Goal: Entertainment & Leisure: Browse casually

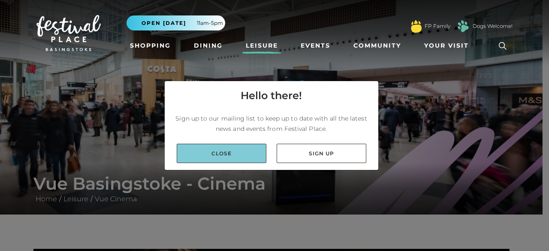
click at [253, 151] on link "Close" at bounding box center [222, 153] width 90 height 19
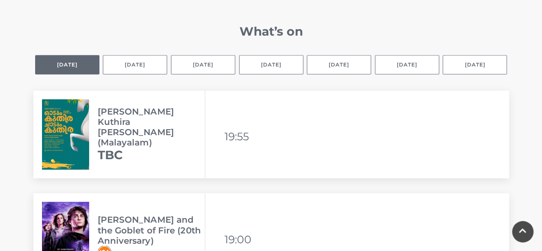
scroll to position [610, 0]
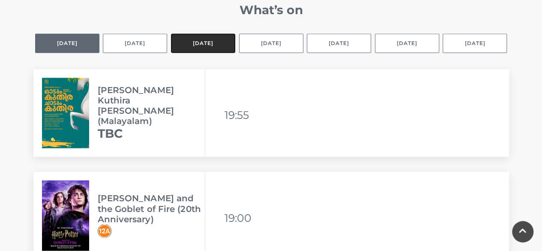
click at [197, 49] on button "[DATE]" at bounding box center [203, 42] width 64 height 19
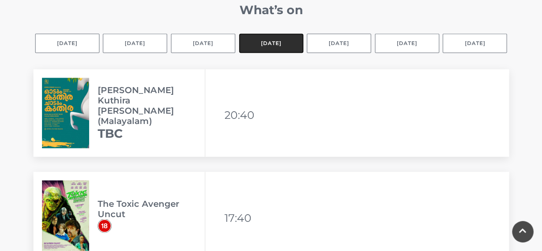
click at [267, 47] on button "[DATE]" at bounding box center [271, 42] width 64 height 19
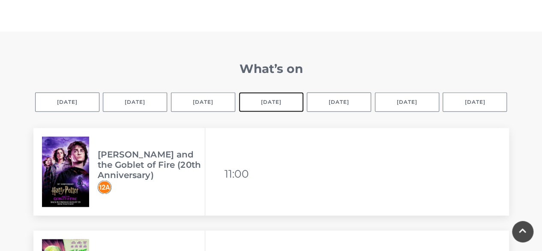
scroll to position [583, 0]
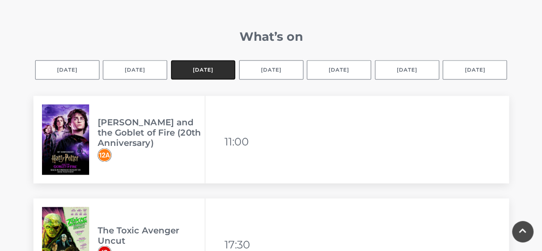
click at [204, 72] on button "[DATE]" at bounding box center [203, 69] width 64 height 19
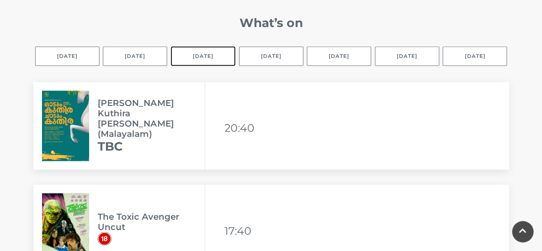
scroll to position [610, 0]
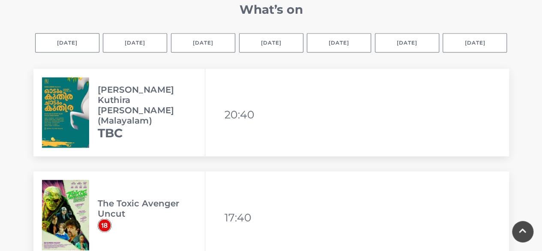
click at [128, 114] on h3 "[PERSON_NAME] Kuthira [PERSON_NAME] (Malayalam)" at bounding box center [151, 104] width 107 height 41
click at [87, 36] on button "Selected day [DATE]" at bounding box center [67, 42] width 64 height 19
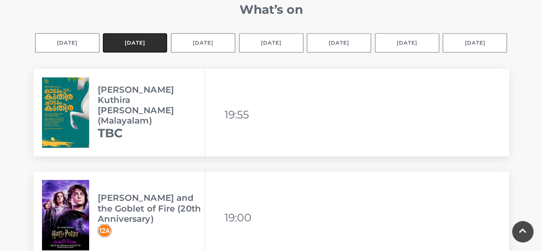
click at [136, 36] on button "[DATE]" at bounding box center [135, 42] width 64 height 19
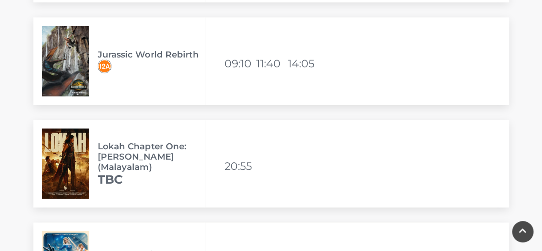
scroll to position [2384, 0]
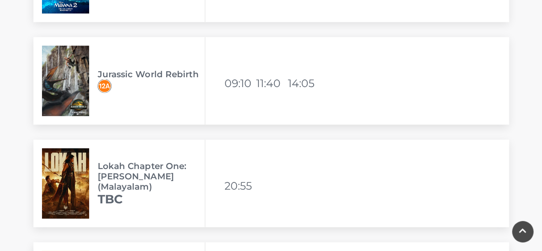
click at [69, 76] on img at bounding box center [65, 80] width 47 height 70
click at [105, 81] on img at bounding box center [105, 86] width 14 height 14
click at [214, 68] on div "Jurassic World Rebirth Available viewing times 09:10 11:40 14:05" at bounding box center [271, 80] width 476 height 87
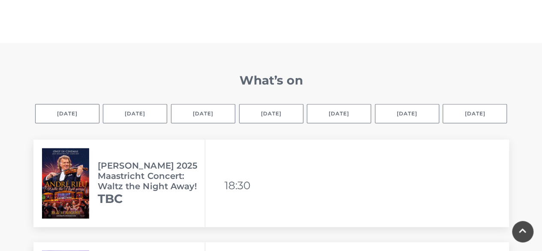
scroll to position [544, 0]
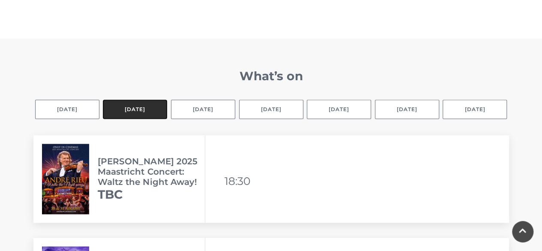
click at [123, 113] on button "[DATE]" at bounding box center [135, 108] width 64 height 19
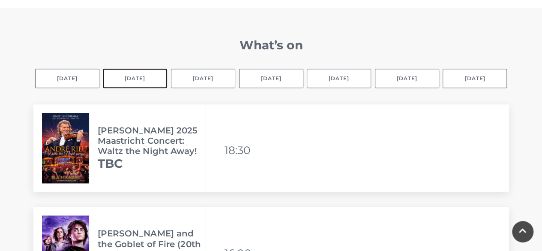
scroll to position [579, 0]
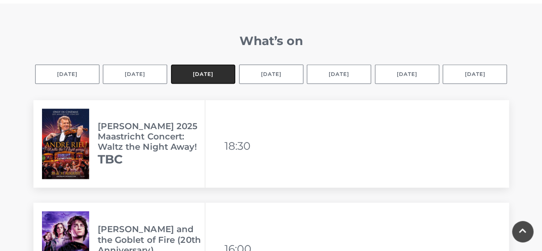
click at [190, 79] on button "[DATE]" at bounding box center [203, 73] width 64 height 19
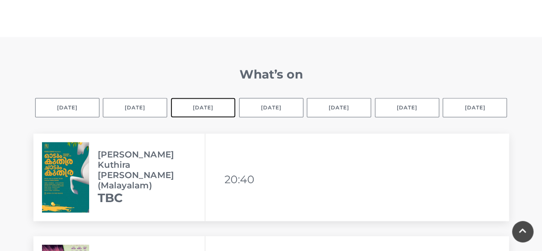
scroll to position [559, 0]
